Goal: Information Seeking & Learning: Stay updated

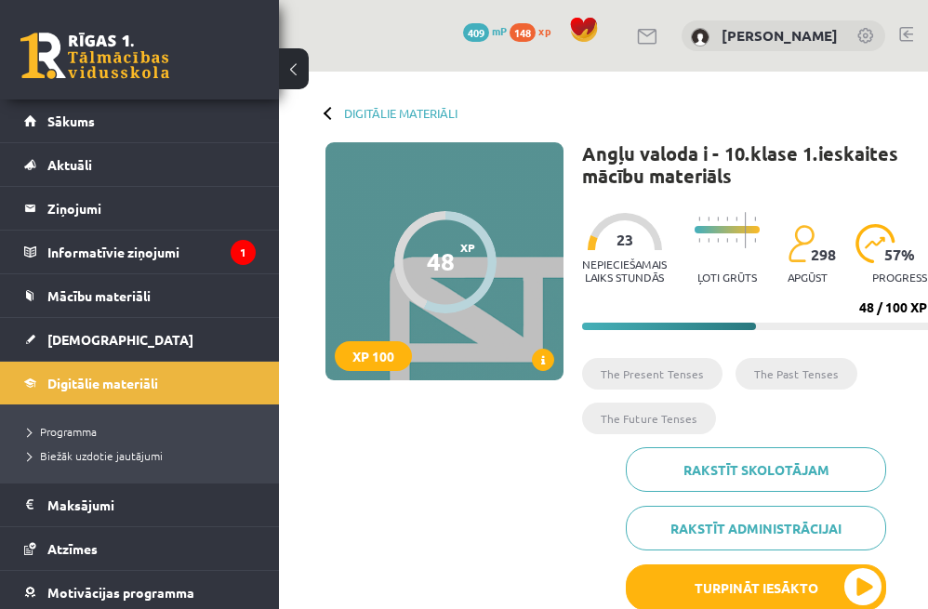
scroll to position [2025, 1]
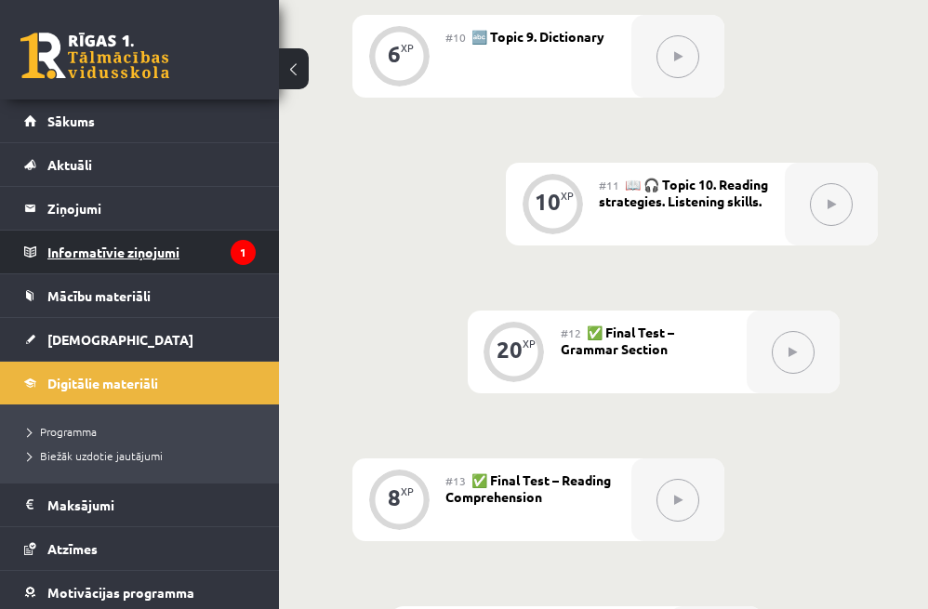
click at [193, 237] on legend "Informatīvie ziņojumi 1" at bounding box center [151, 252] width 208 height 43
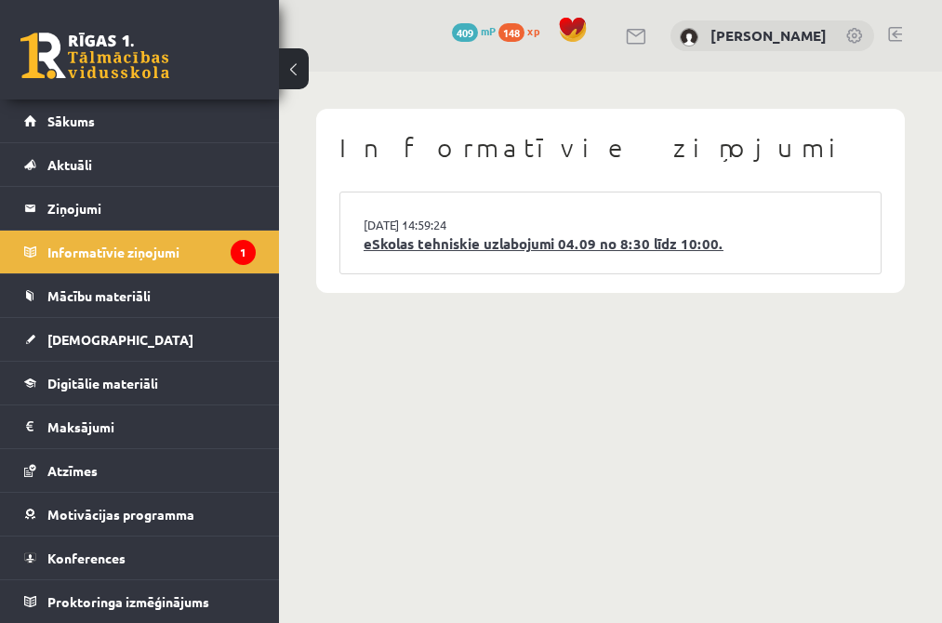
click at [520, 243] on link "eSkolas tehniskie uzlabojumi 04.09 no 8:30 līdz 10:00." at bounding box center [611, 243] width 494 height 21
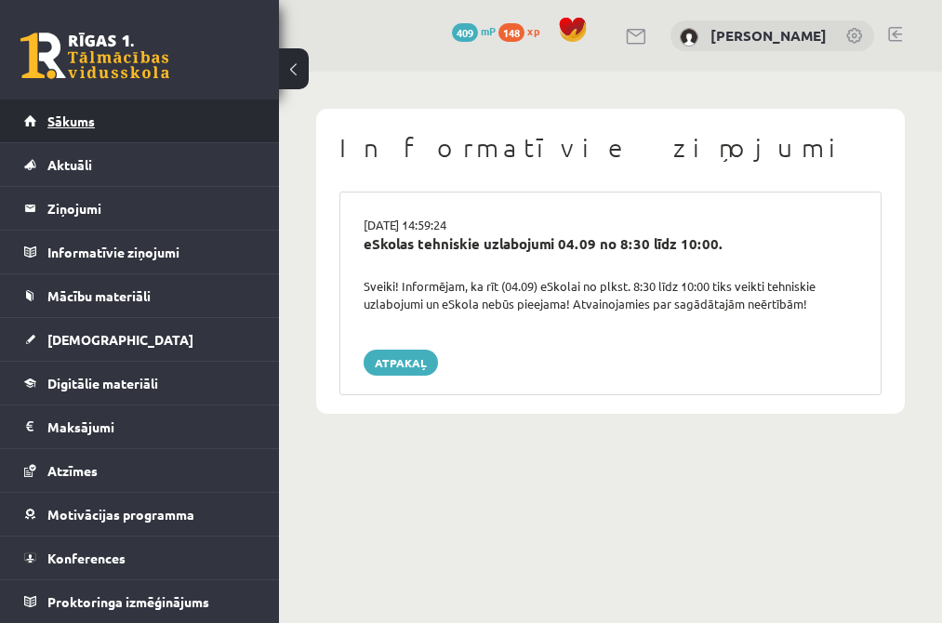
click at [74, 139] on link "Sākums" at bounding box center [140, 121] width 232 height 43
